Goal: Find specific page/section: Find specific page/section

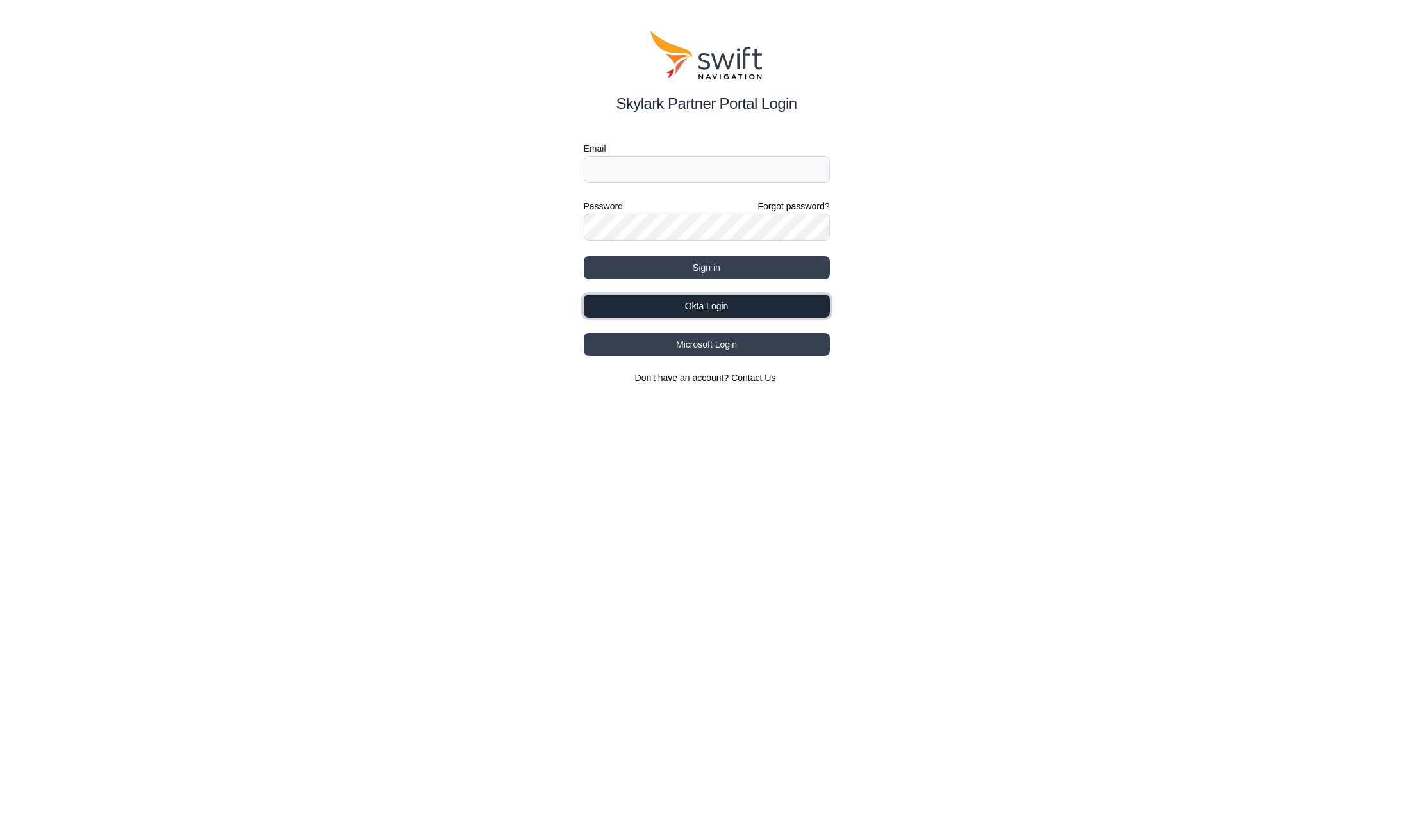
click at [667, 308] on button "Okta Login" at bounding box center [706, 306] width 246 height 23
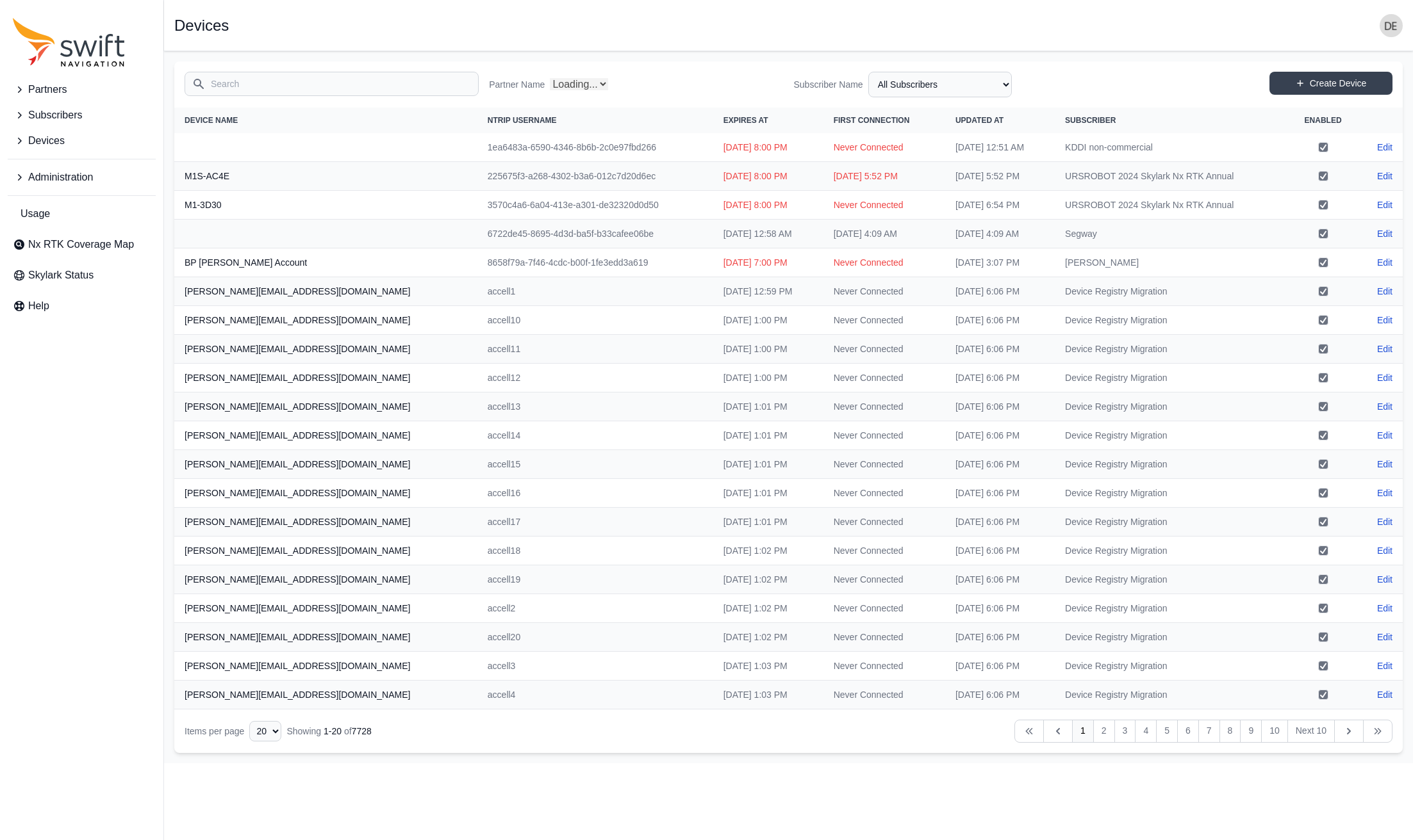
select select "Partner Name"
drag, startPoint x: 39, startPoint y: 172, endPoint x: 56, endPoint y: 178, distance: 18.0
click at [39, 172] on span "Administration" at bounding box center [60, 178] width 65 height 16
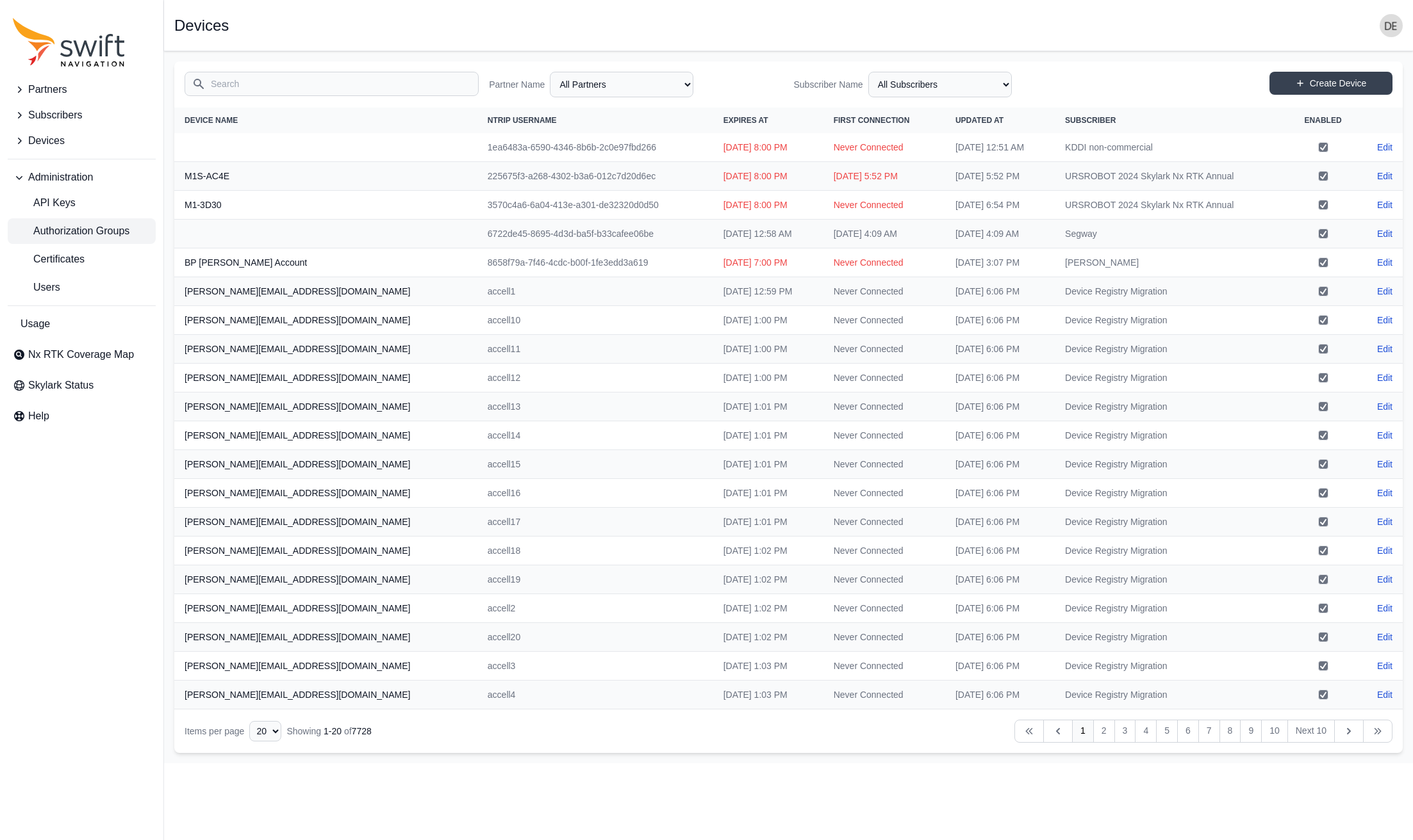
click at [69, 231] on span "Authorization Groups" at bounding box center [71, 231] width 117 height 16
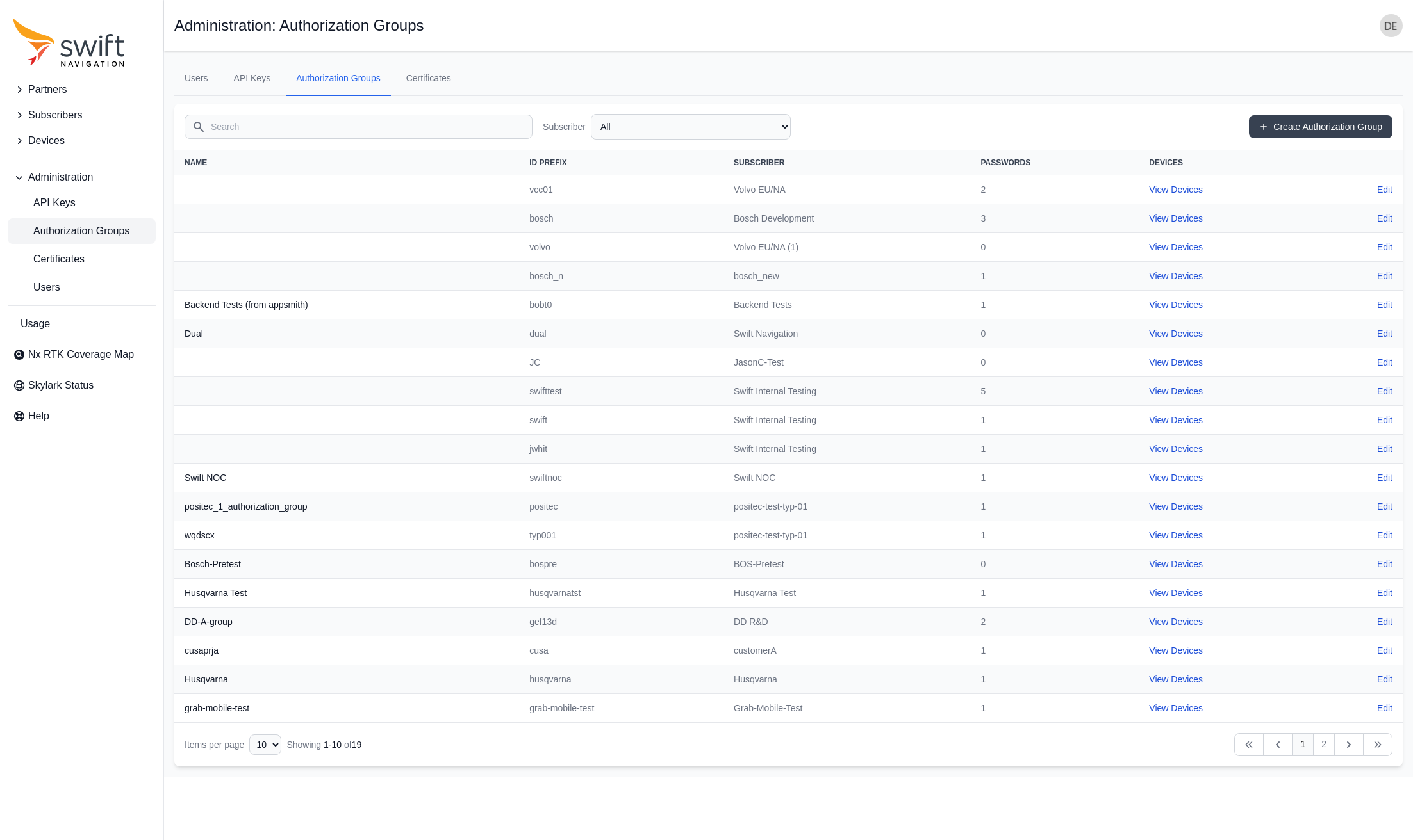
click at [269, 124] on input "Search" at bounding box center [359, 127] width 348 height 25
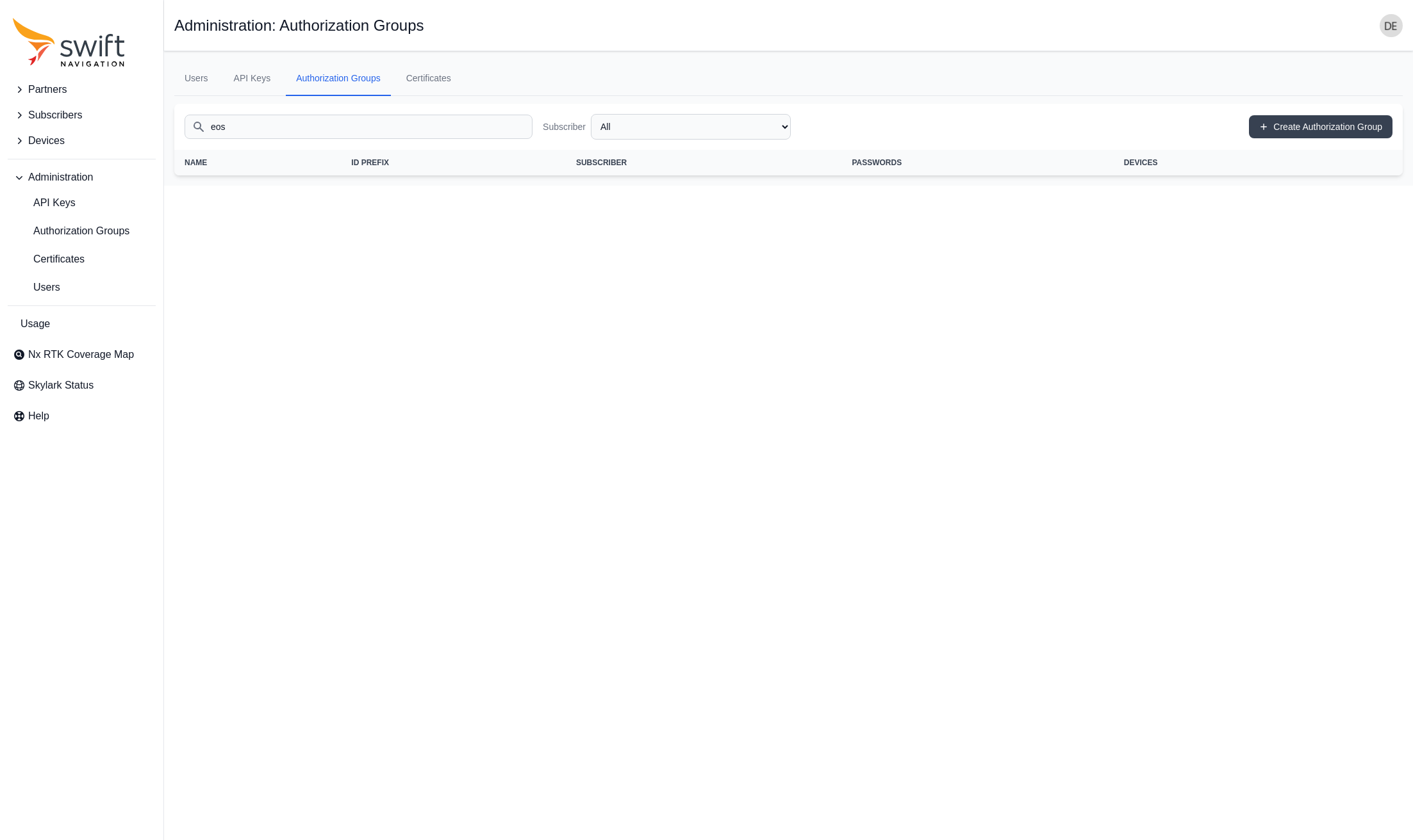
type input "eos"
click at [59, 91] on span "Partners" at bounding box center [47, 89] width 38 height 16
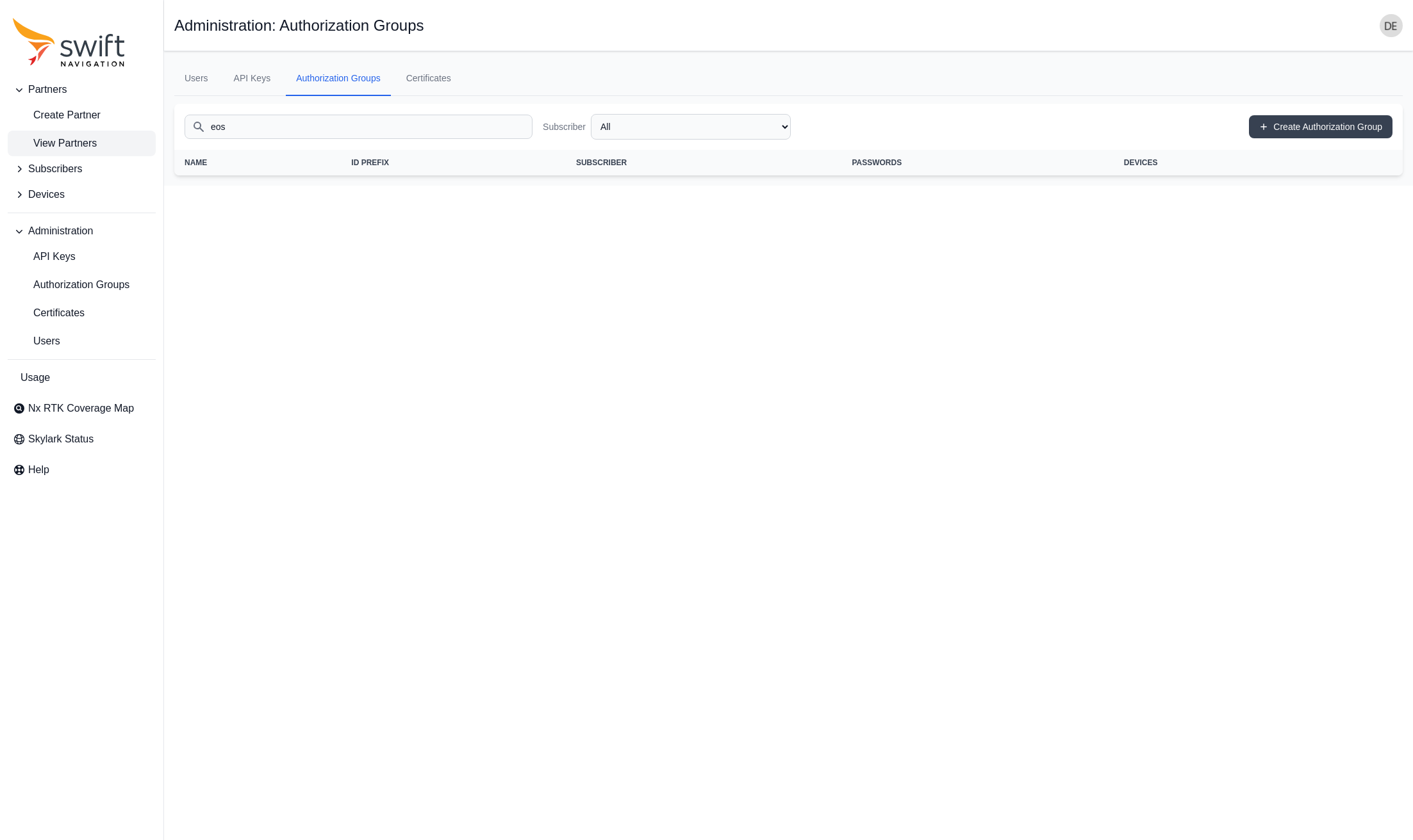
click at [54, 141] on span "View Partners" at bounding box center [54, 143] width 84 height 16
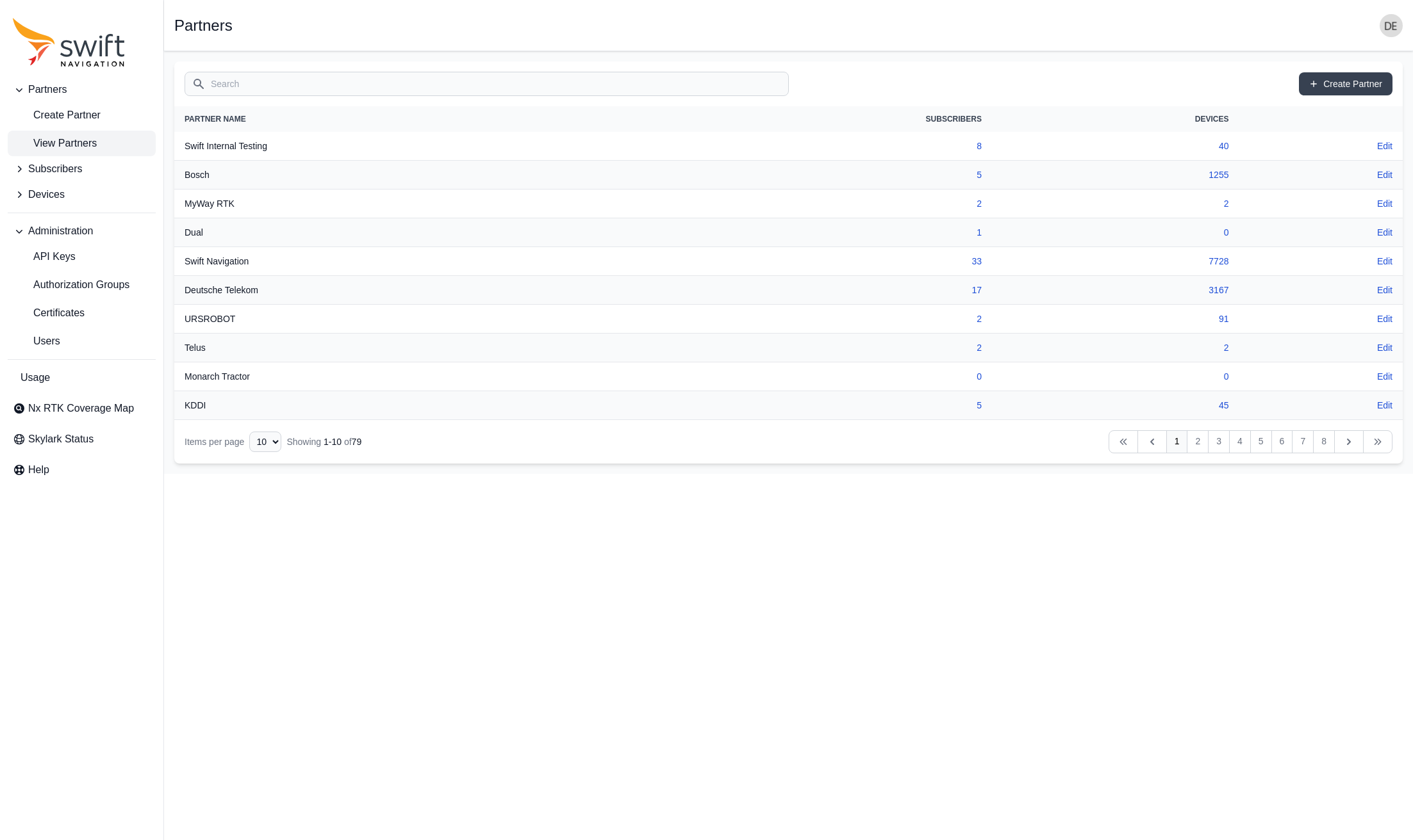
click at [265, 96] on div "Search Create Partner" at bounding box center [789, 84] width 1228 height 45
click at [265, 88] on input "Search" at bounding box center [487, 84] width 604 height 25
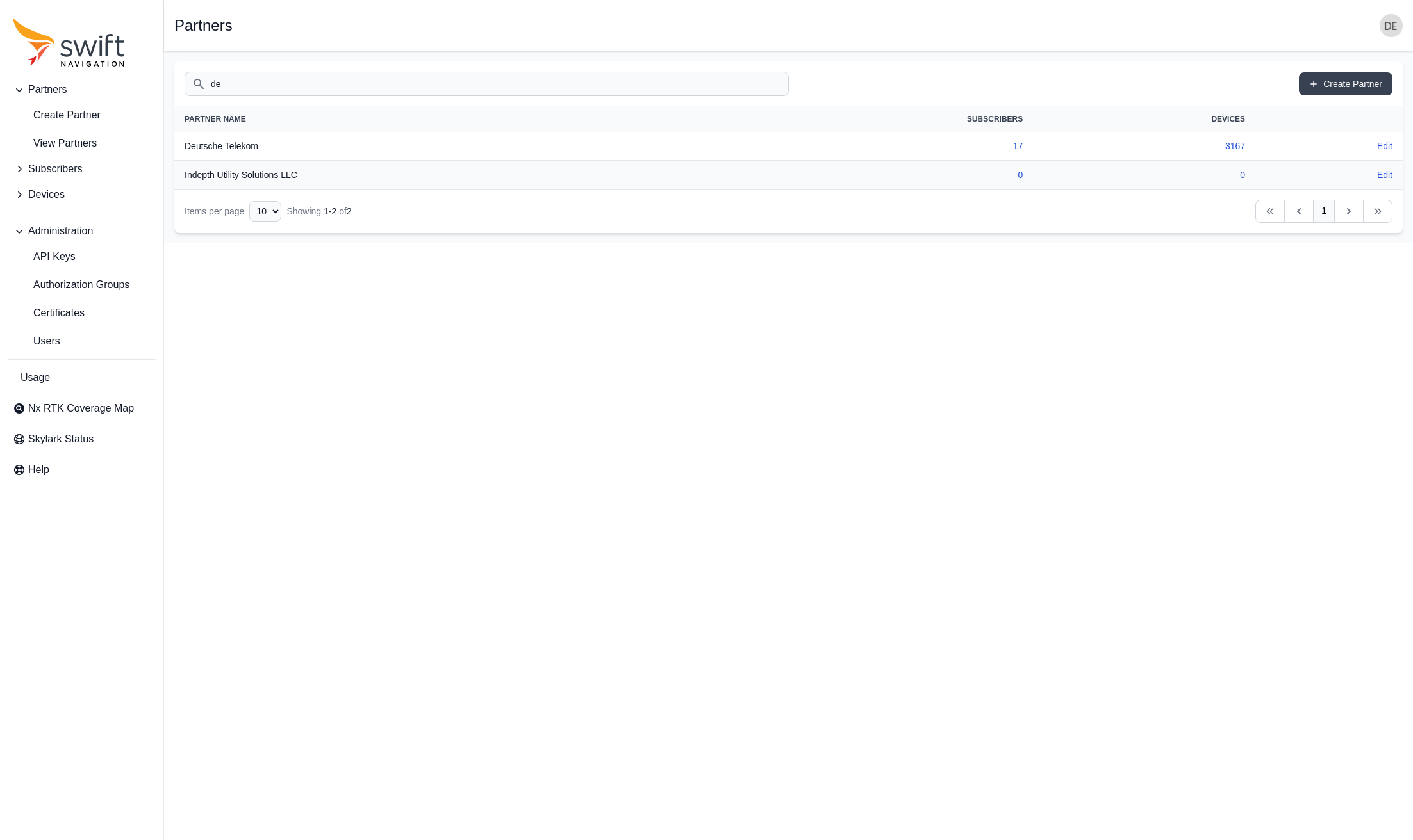
type input "de"
click at [1024, 143] on td "17" at bounding box center [876, 146] width 313 height 29
click at [1017, 143] on link "17" at bounding box center [1018, 146] width 10 height 10
select select "9a00420b-00be-4e42-9d4a-faf05b1297a8"
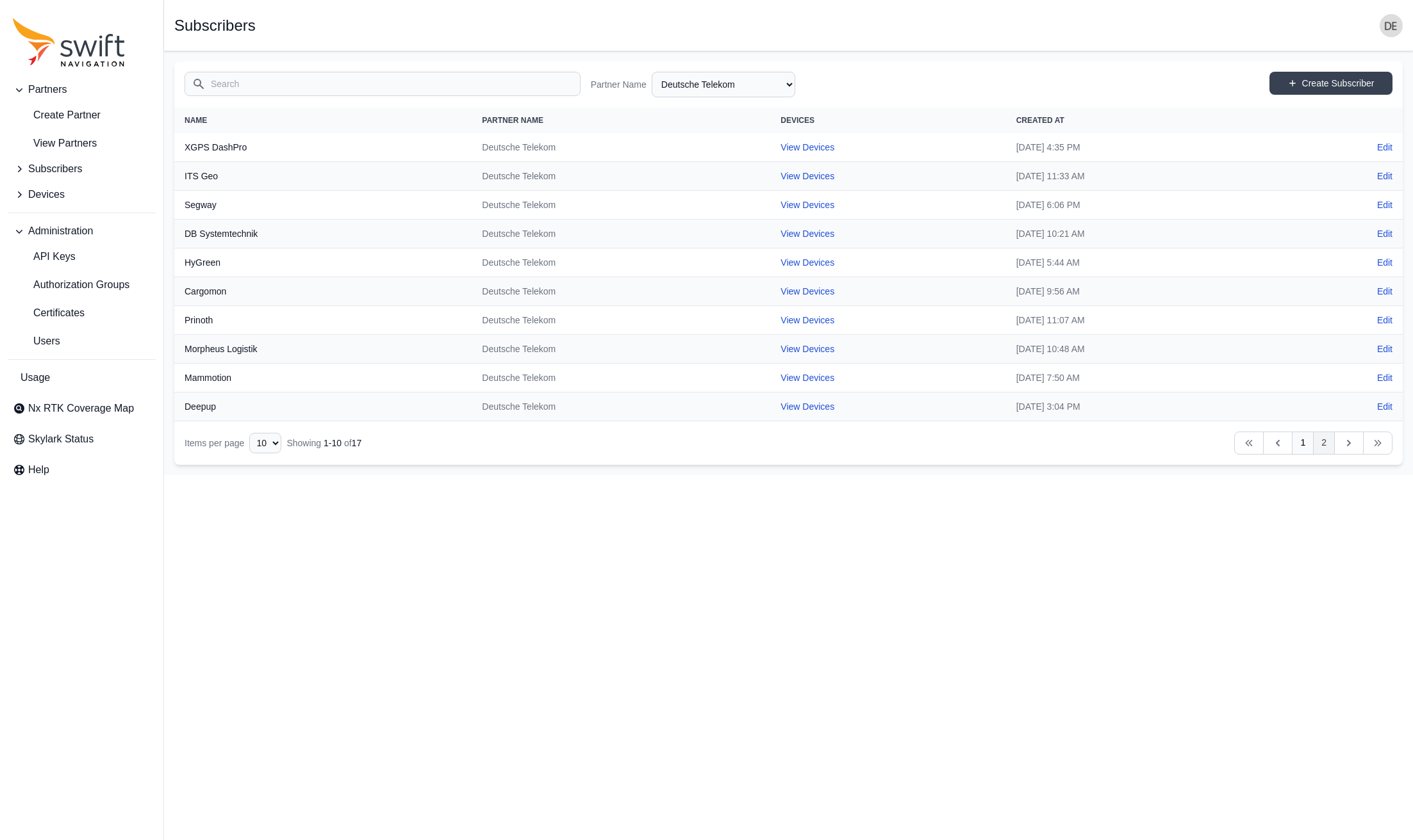
click at [1316, 438] on link "2" at bounding box center [1324, 443] width 22 height 23
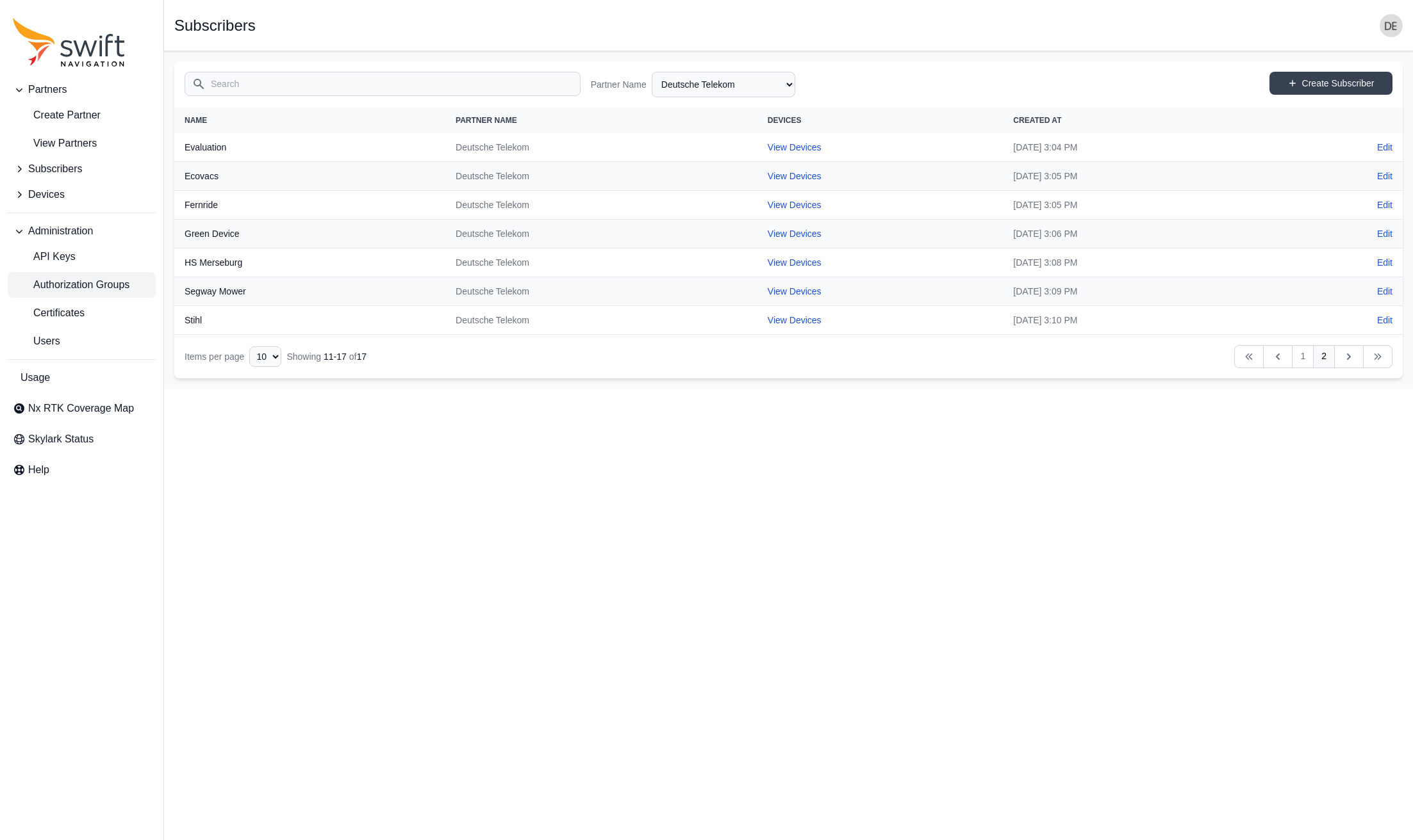
click at [80, 279] on span "Authorization Groups" at bounding box center [71, 285] width 117 height 16
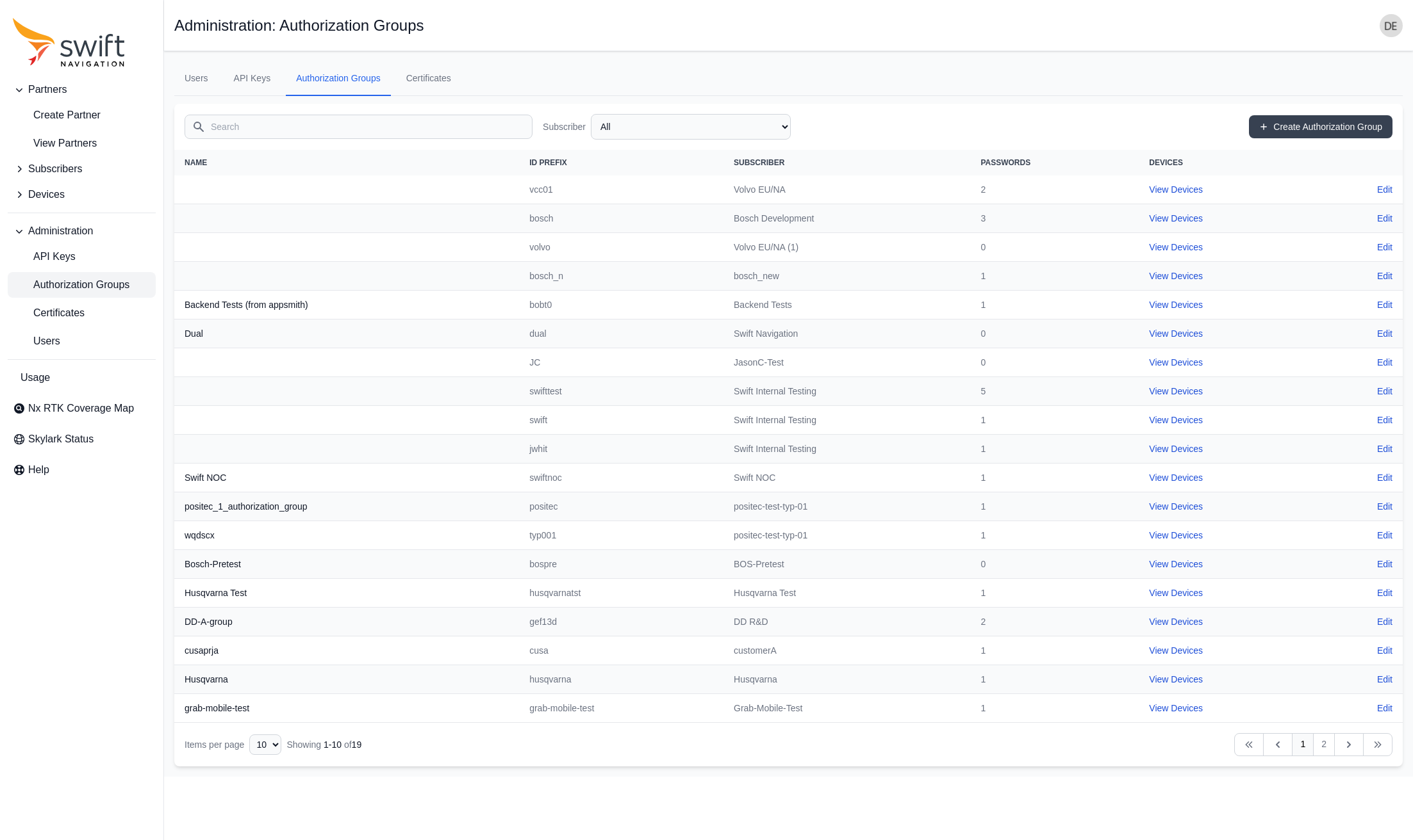
click at [359, 124] on input "Search" at bounding box center [359, 127] width 348 height 25
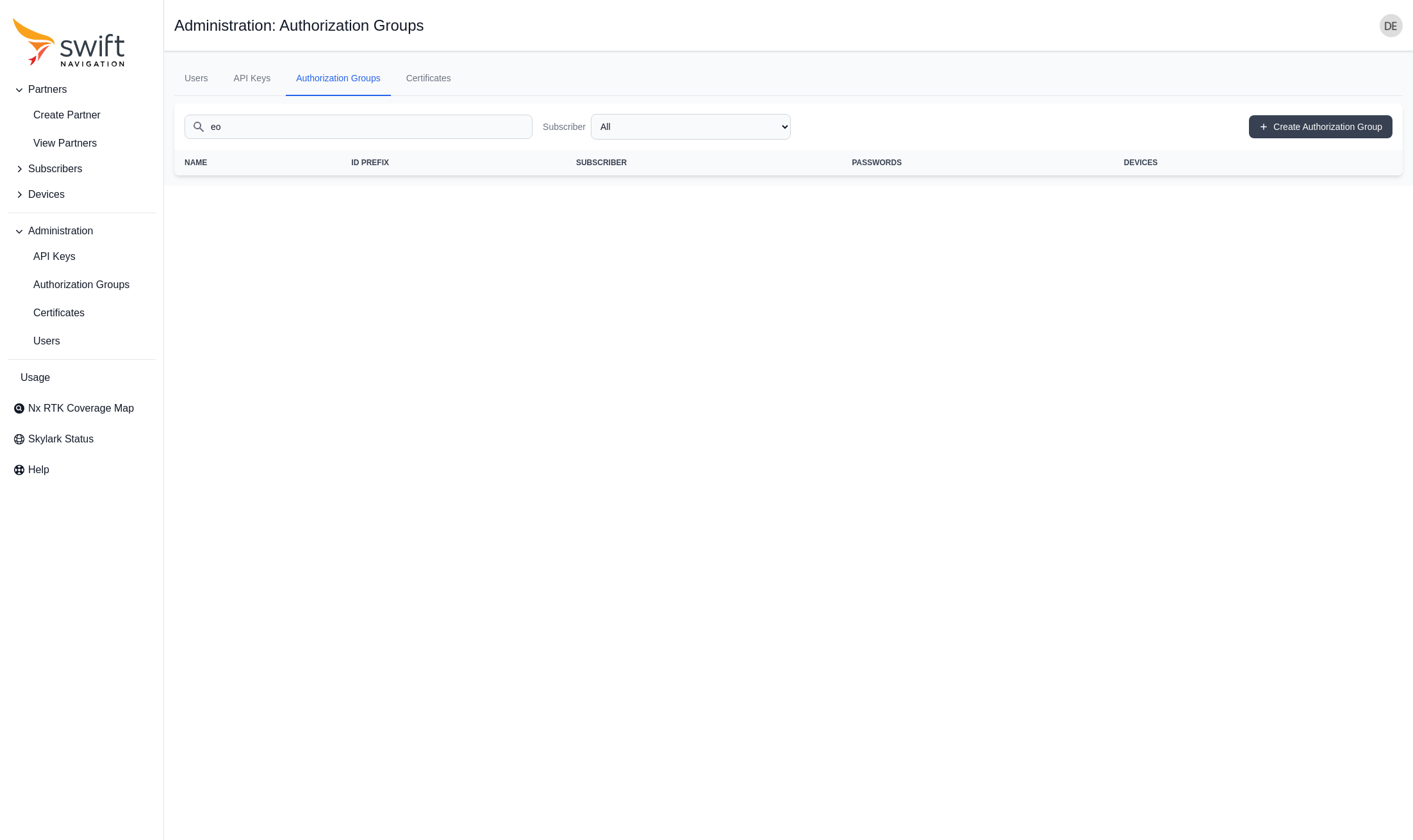
type input "e"
